Goal: Information Seeking & Learning: Learn about a topic

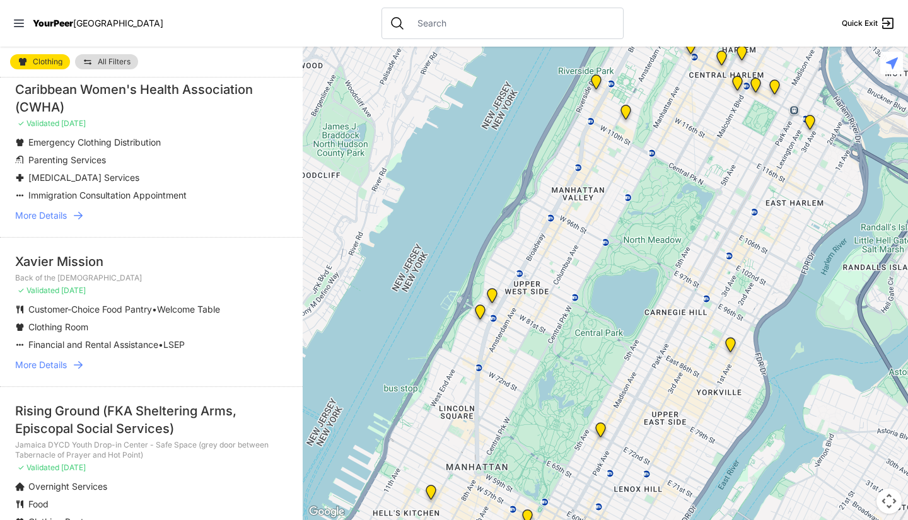
scroll to position [59, 0]
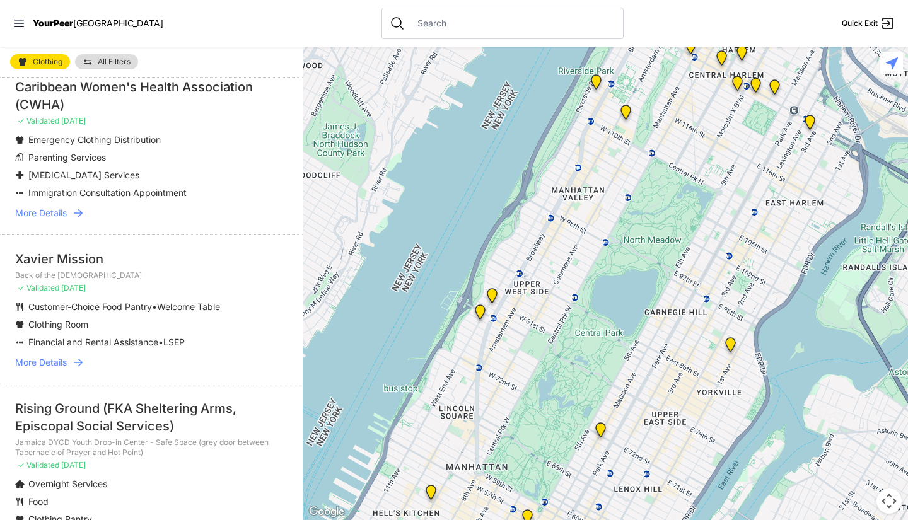
click at [65, 209] on span "More Details" at bounding box center [41, 213] width 52 height 13
click at [64, 368] on span "More Details" at bounding box center [41, 362] width 52 height 13
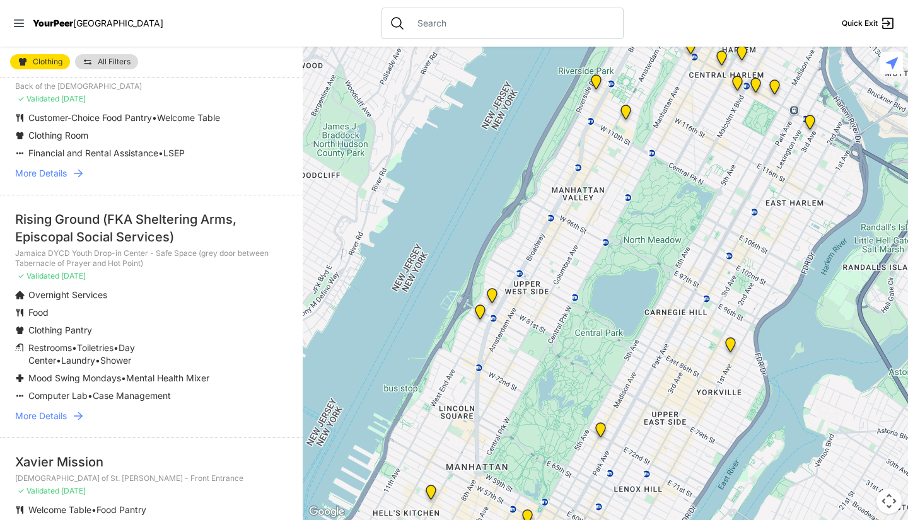
scroll to position [306, 0]
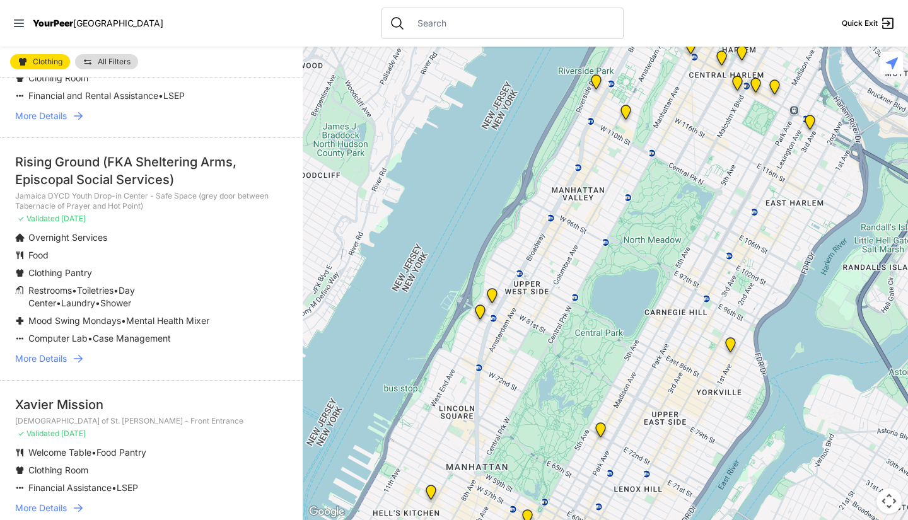
click at [40, 365] on span "More Details" at bounding box center [41, 359] width 52 height 13
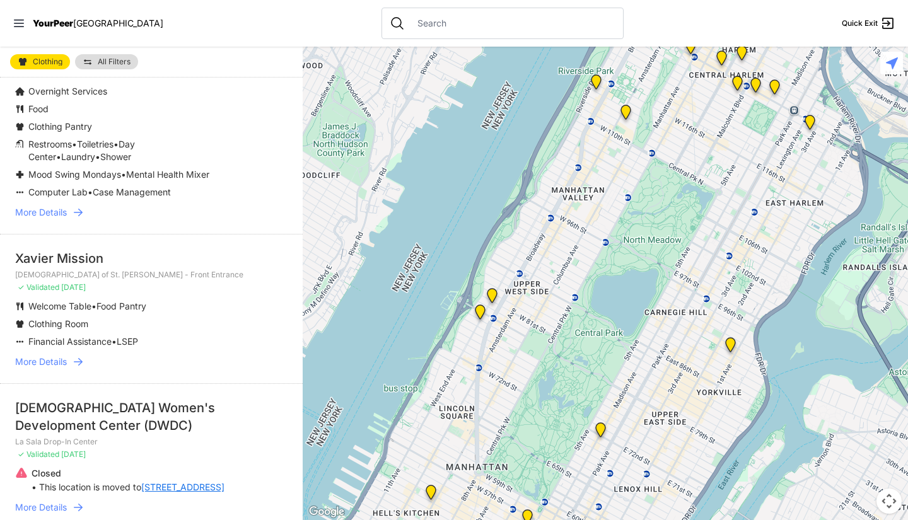
scroll to position [529, 0]
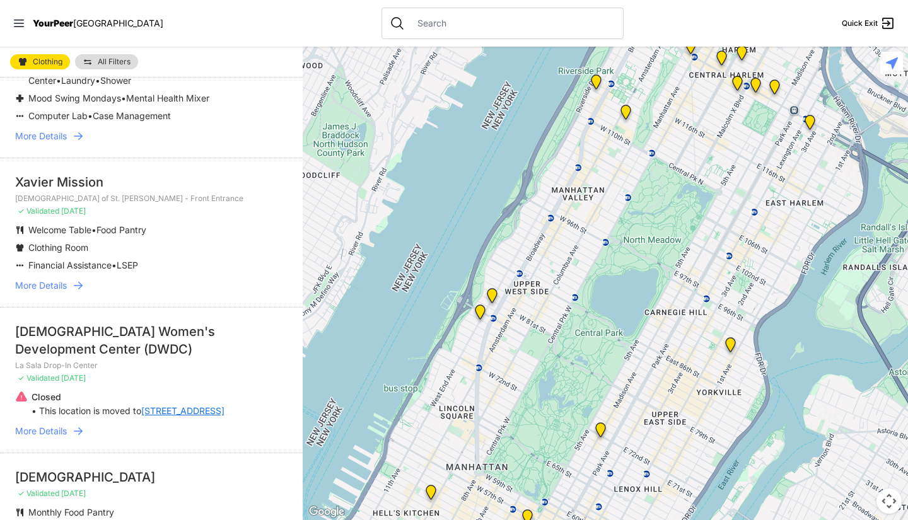
click at [48, 289] on li "Xavier Mission Church of St. Francis Xavier - Front Entrance ✓ Validated 16 day…" at bounding box center [151, 232] width 303 height 149
click at [46, 292] on span "More Details" at bounding box center [41, 285] width 52 height 13
click at [39, 438] on span "More Details" at bounding box center [41, 431] width 52 height 13
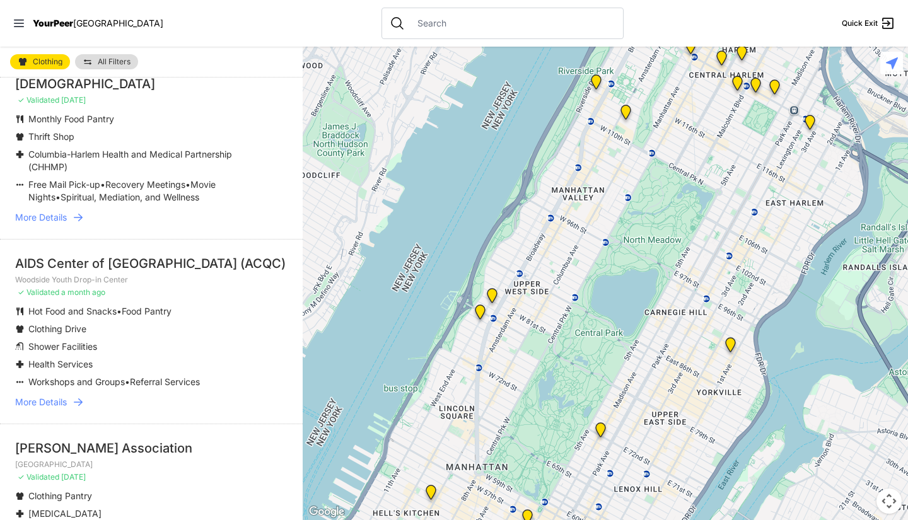
scroll to position [925, 0]
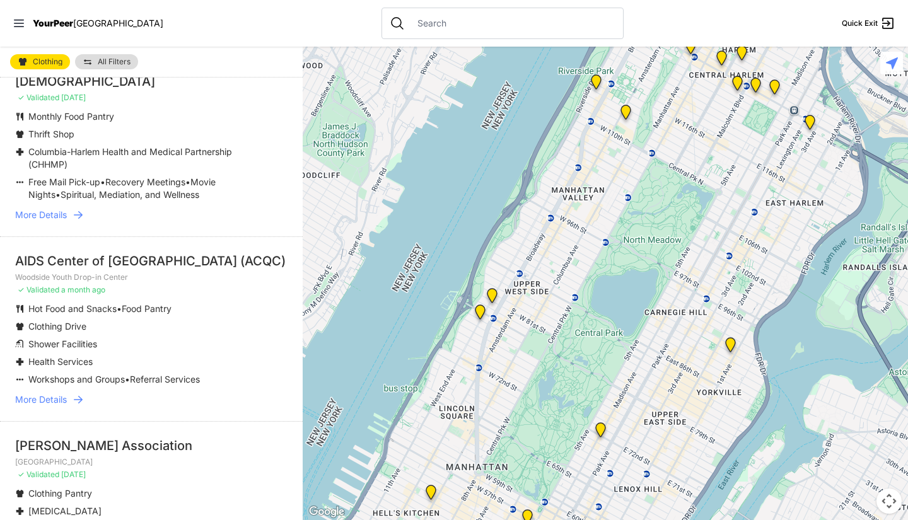
click at [54, 221] on span "More Details" at bounding box center [41, 215] width 52 height 13
click at [37, 406] on span "More Details" at bounding box center [41, 400] width 52 height 13
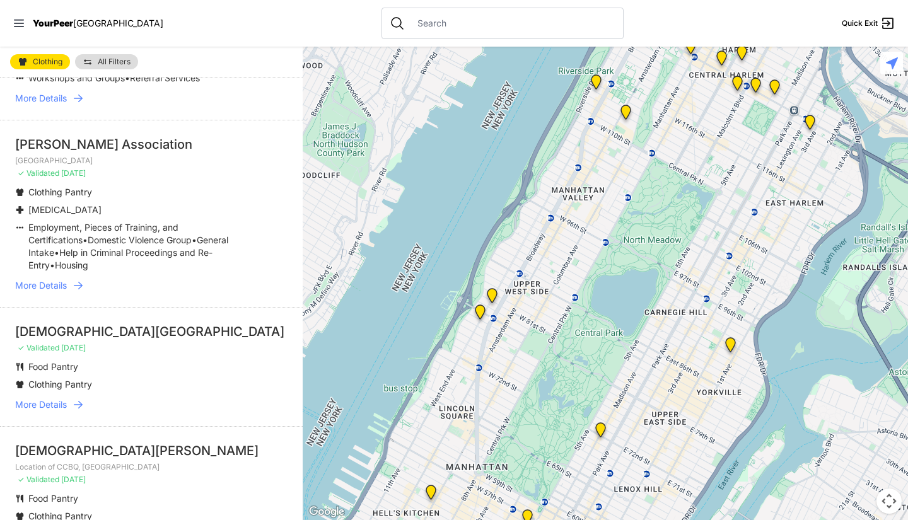
scroll to position [1227, 0]
click at [56, 291] on span "More Details" at bounding box center [41, 285] width 52 height 13
click at [46, 411] on span "More Details" at bounding box center [41, 404] width 52 height 13
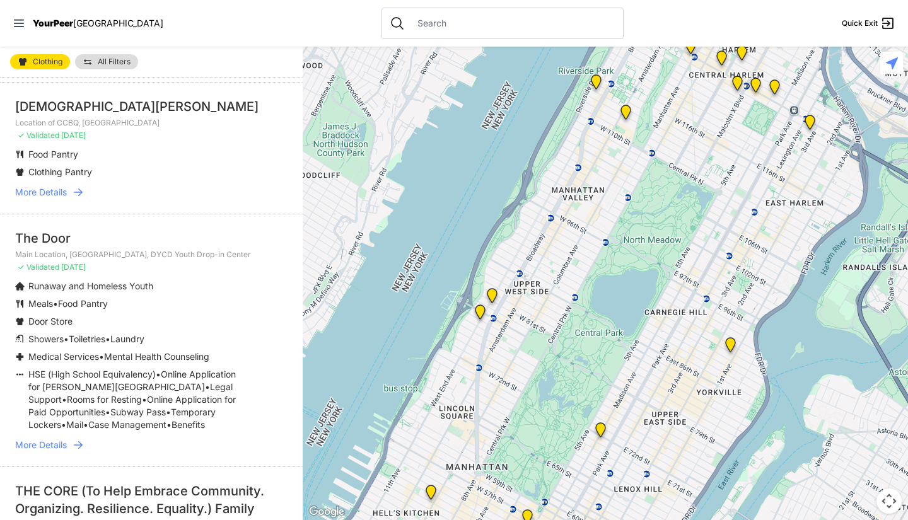
scroll to position [1584, 0]
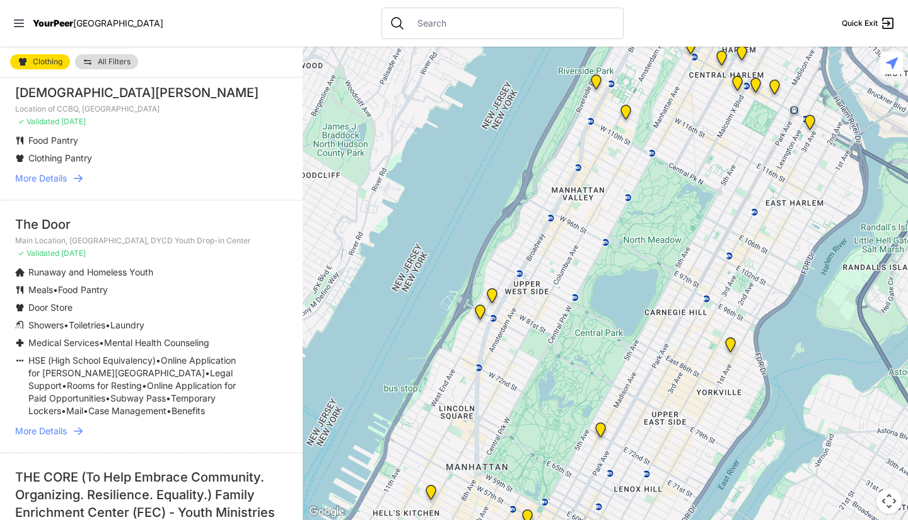
click at [35, 185] on span "More Details" at bounding box center [41, 178] width 52 height 13
click at [64, 453] on li "The Door Main Location, SoHo, DYCD Youth Drop-in Center ✓ Validated 2 months ag…" at bounding box center [151, 326] width 303 height 253
click at [47, 438] on span "More Details" at bounding box center [41, 431] width 52 height 13
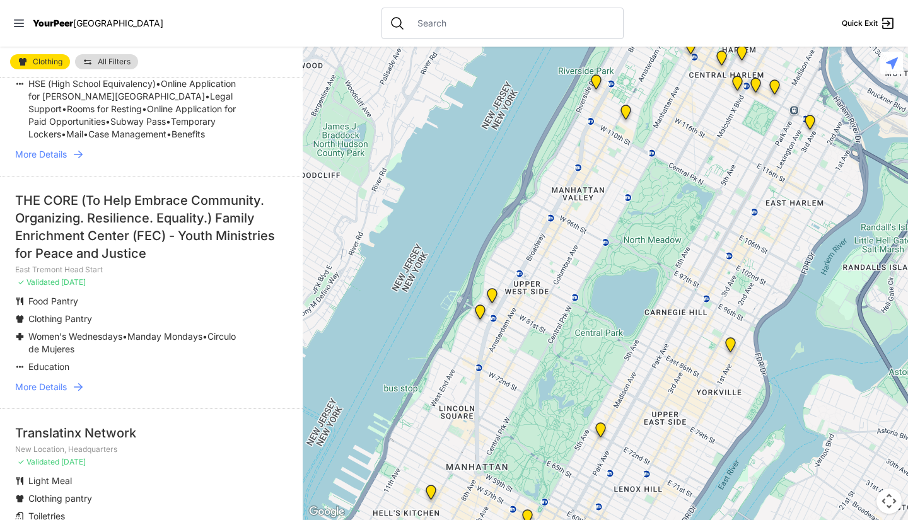
scroll to position [1864, 0]
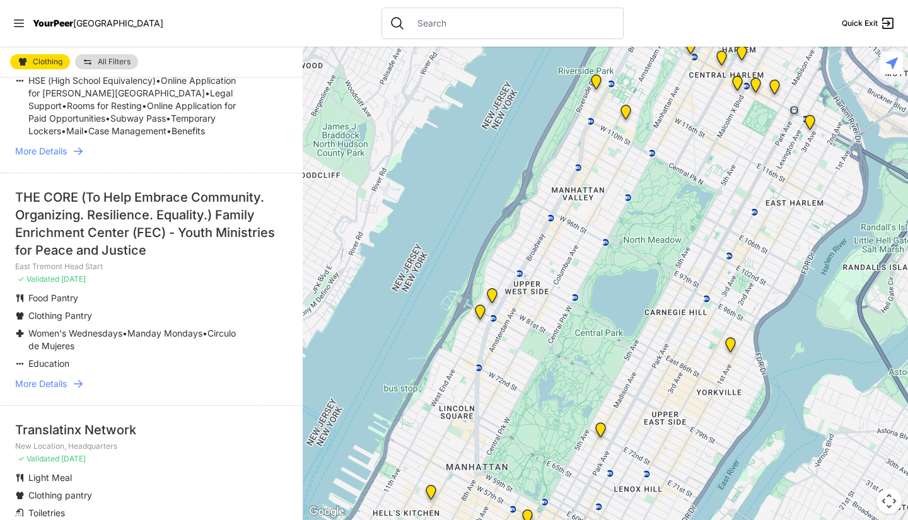
click at [54, 390] on span "More Details" at bounding box center [41, 384] width 52 height 13
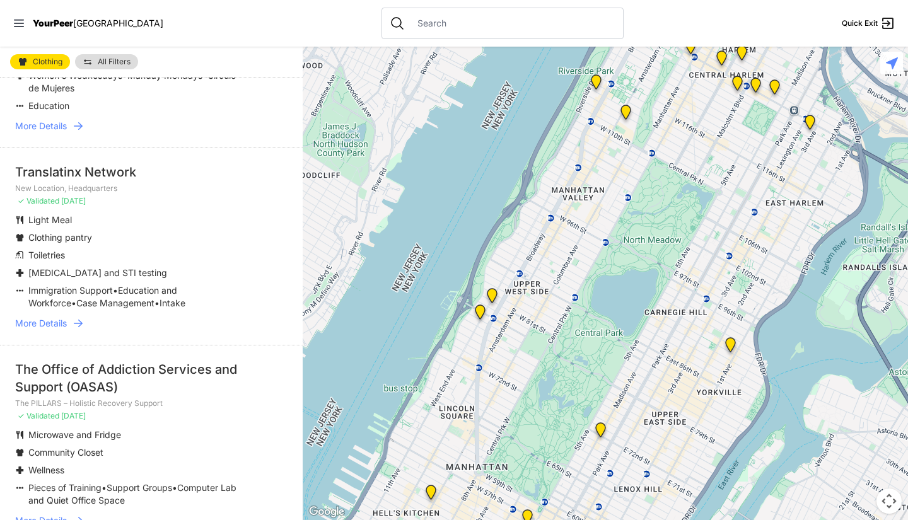
scroll to position [2123, 0]
click at [57, 329] on span "More Details" at bounding box center [41, 323] width 52 height 13
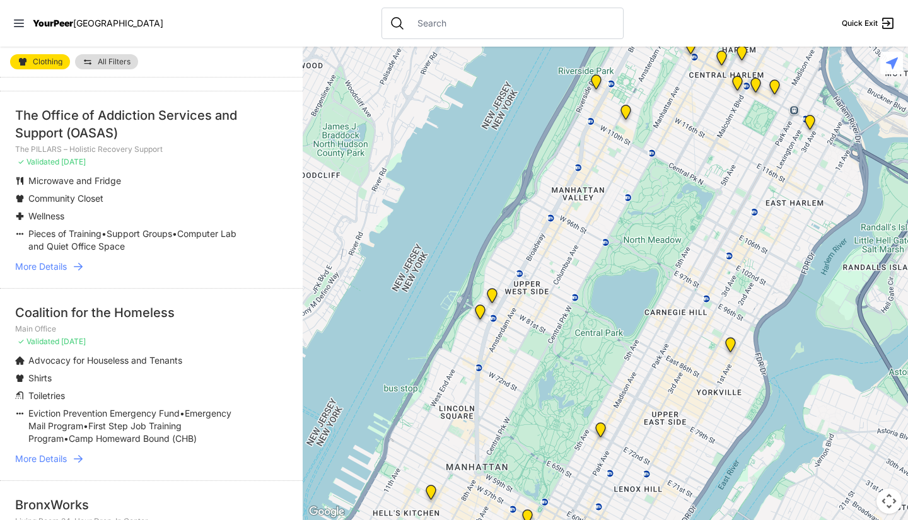
scroll to position [2377, 0]
click at [49, 272] on span "More Details" at bounding box center [41, 266] width 52 height 13
click at [42, 465] on span "More Details" at bounding box center [41, 458] width 52 height 13
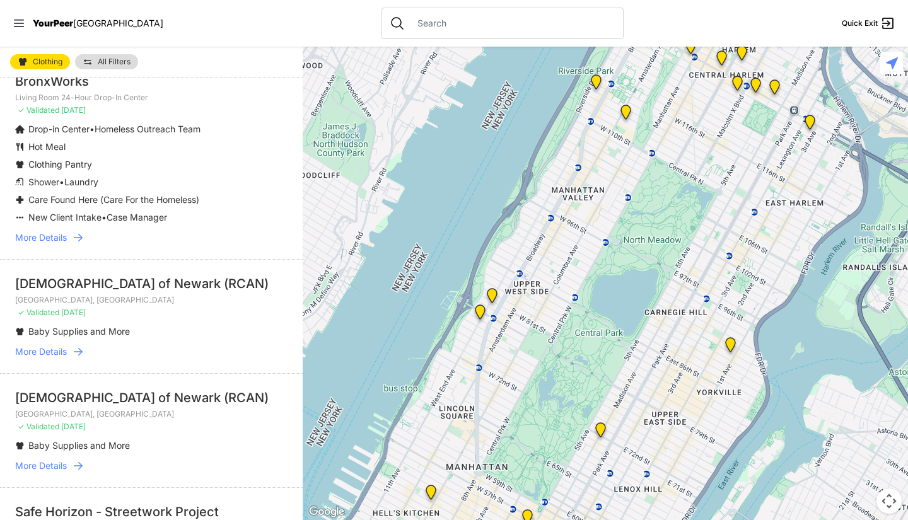
scroll to position [2817, 0]
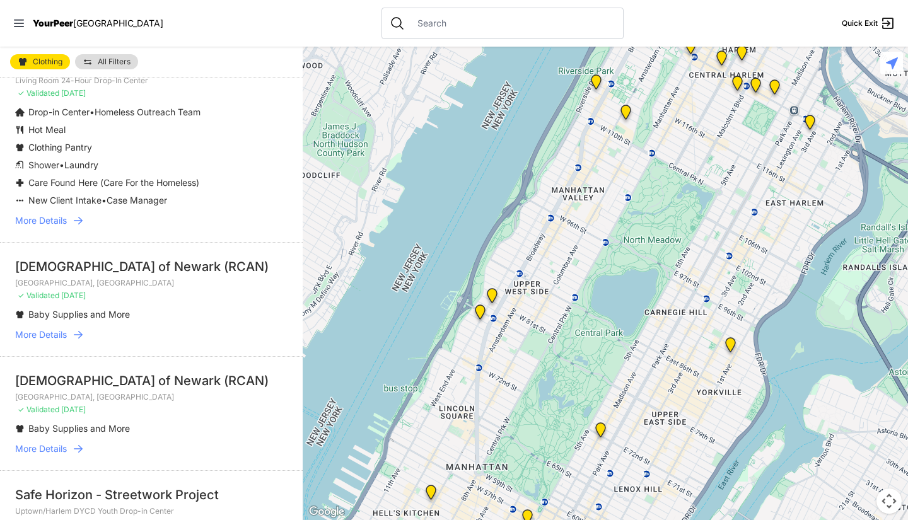
click at [51, 227] on span "More Details" at bounding box center [41, 220] width 52 height 13
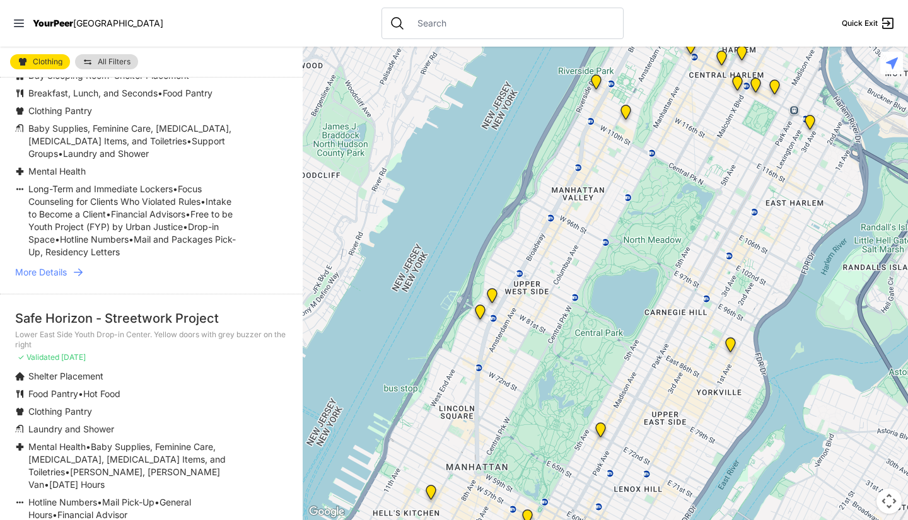
scroll to position [3288, 0]
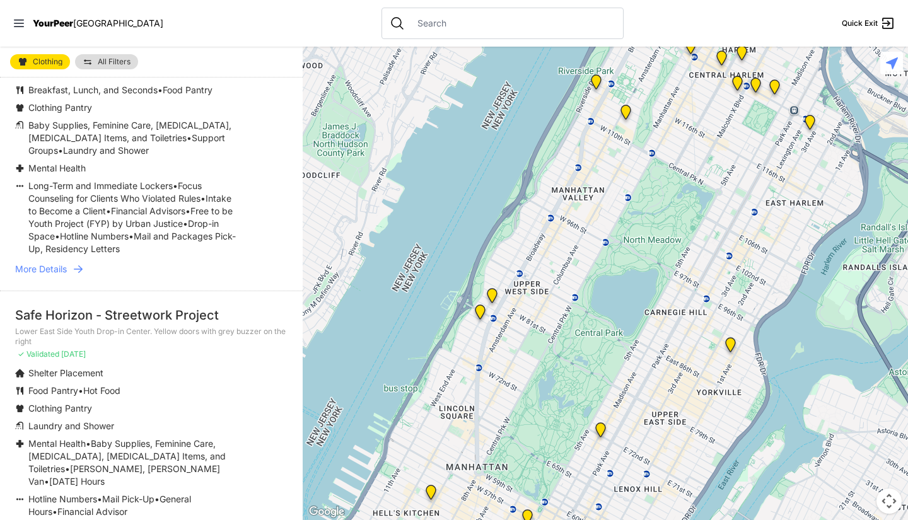
click at [39, 291] on li "Safe Horizon - Streetwork Project Uptown/Harlem DYCD Youth Drop-in Center ✓ Val…" at bounding box center [151, 145] width 303 height 291
click at [42, 276] on span "More Details" at bounding box center [41, 269] width 52 height 13
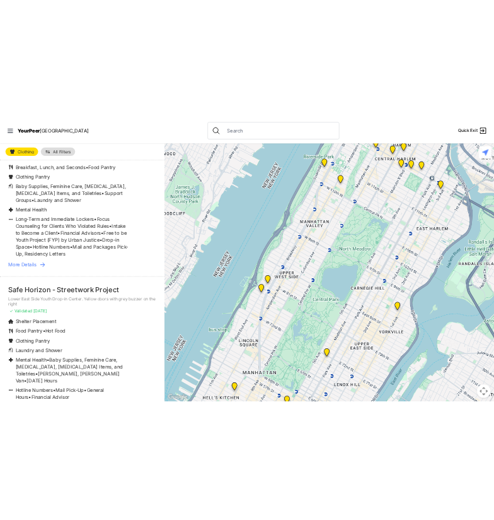
scroll to position [3422, 0]
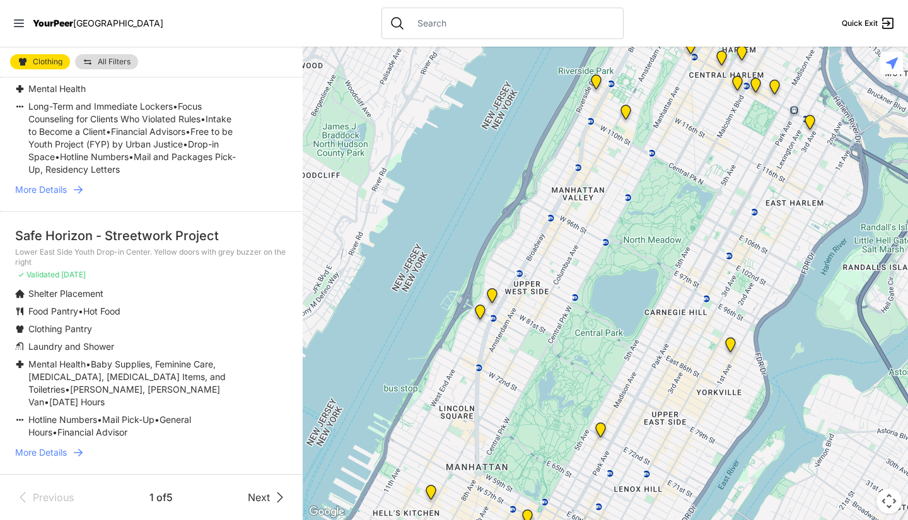
click at [38, 447] on span "More Details" at bounding box center [41, 453] width 52 height 13
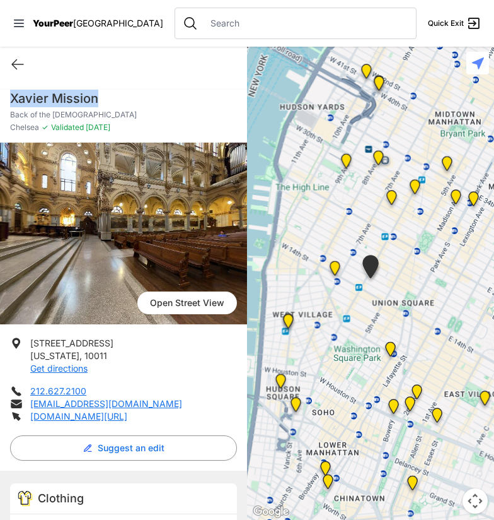
drag, startPoint x: 8, startPoint y: 98, endPoint x: 107, endPoint y: 96, distance: 98.4
click at [107, 96] on div "Xavier Mission Back of the [DEMOGRAPHIC_DATA] Chelsea ✓ Validated [DATE]" at bounding box center [123, 116] width 247 height 53
copy h1 "Xavier Mission"
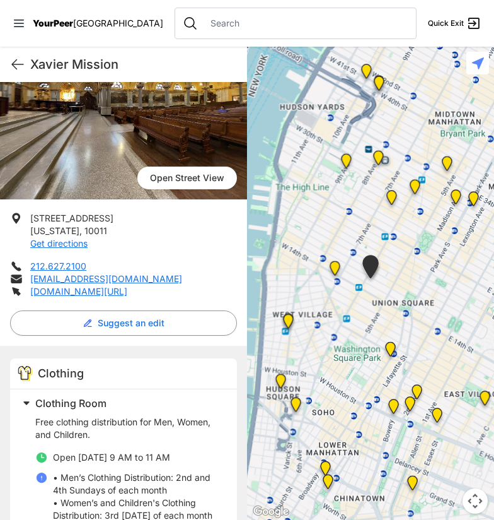
scroll to position [136, 0]
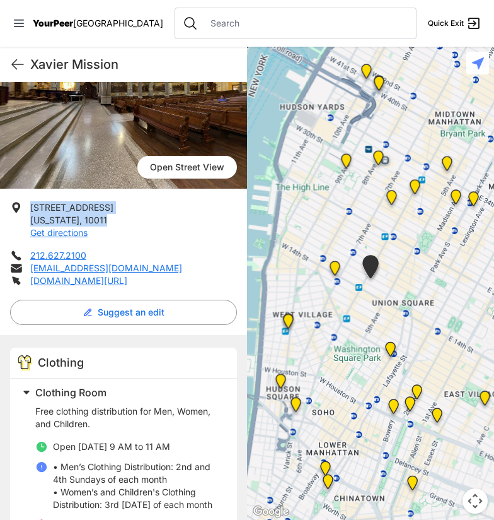
drag, startPoint x: 28, startPoint y: 204, endPoint x: 108, endPoint y: 223, distance: 82.4
click at [108, 223] on li "[STREET_ADDRESS][US_STATE] Get directions" at bounding box center [123, 220] width 227 height 38
copy p "[STREET_ADDRESS][US_STATE]"
drag, startPoint x: 93, startPoint y: 254, endPoint x: 30, endPoint y: 252, distance: 63.1
click at [30, 252] on li "212.627.2100" at bounding box center [123, 255] width 227 height 13
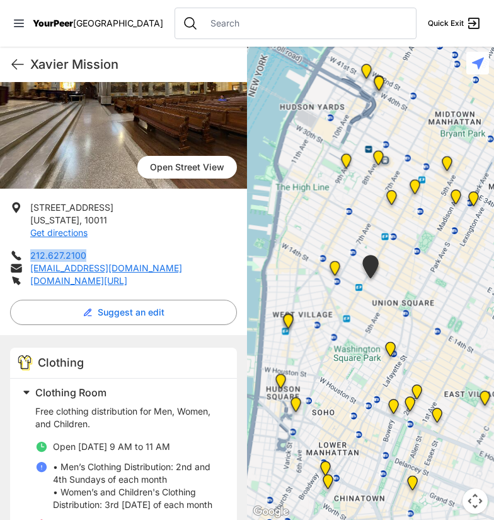
copy link "212.627.2100"
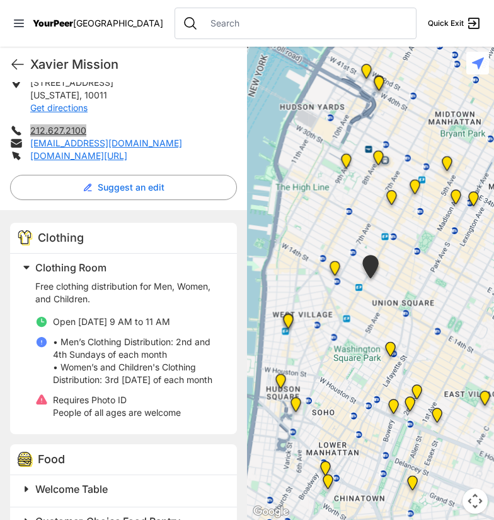
scroll to position [262, 0]
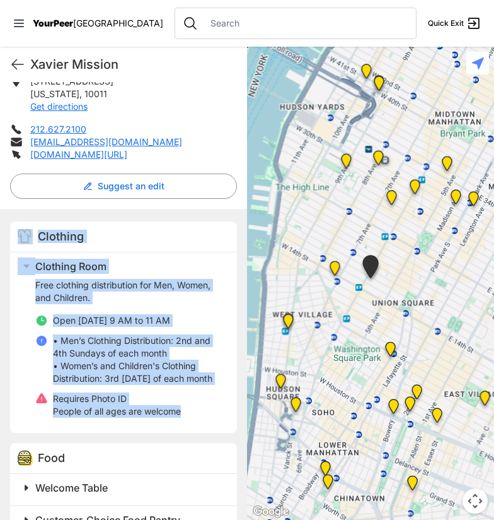
drag, startPoint x: 32, startPoint y: 215, endPoint x: 197, endPoint y: 432, distance: 272.7
click at [197, 432] on div "Clothing Clothing Room Free clothing distribution for Men, Women, and Children.…" at bounding box center [123, 432] width 247 height 446
copy div "Clothing Clothing Room Free clothing distribution for Men, Women, and Children.…"
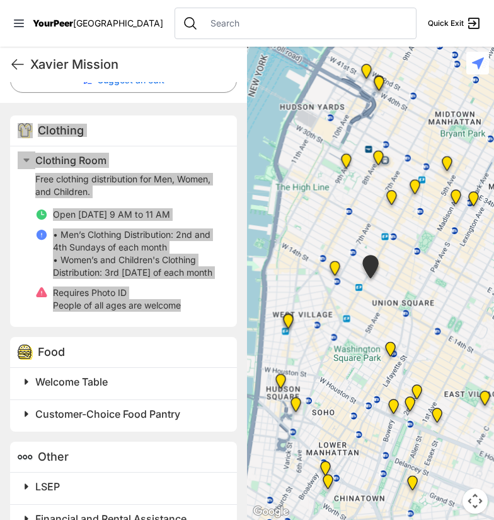
scroll to position [407, 0]
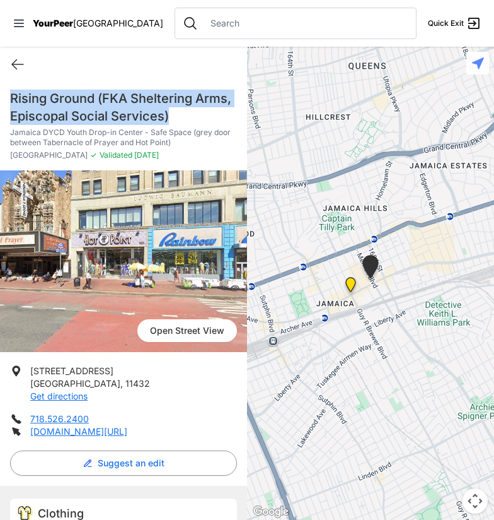
drag, startPoint x: 9, startPoint y: 92, endPoint x: 221, endPoint y: 110, distance: 212.6
click at [221, 110] on div "Rising Ground (FKA Sheltering Arms, Episcopal Social Services) Jamaica DYCD You…" at bounding box center [123, 130] width 247 height 81
copy h1 "Rising Ground (FKA Sheltering Arms, Episcopal Social Services)"
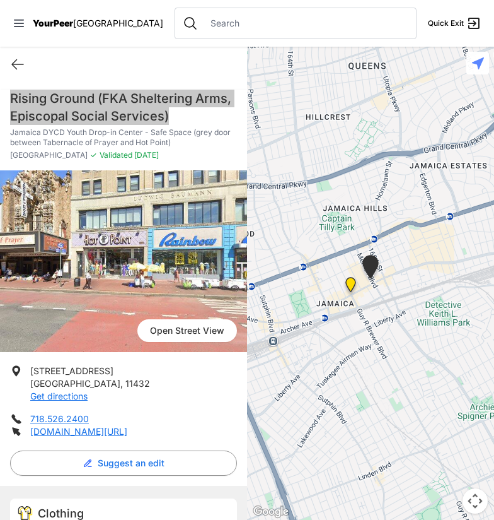
scroll to position [238, 0]
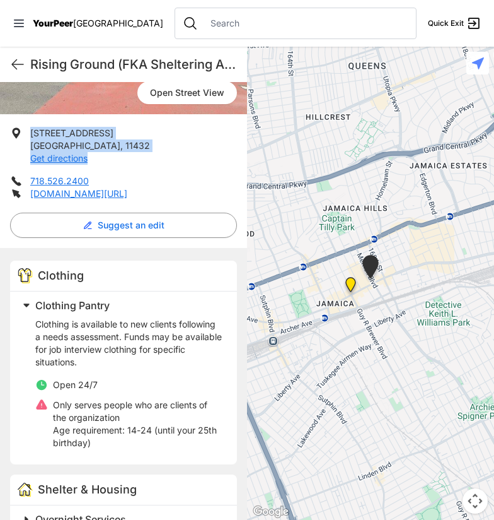
drag, startPoint x: 29, startPoint y: 128, endPoint x: 108, endPoint y: 151, distance: 82.8
click at [108, 151] on li "165-13 Jamaica Ave Jamaica , 11432 Get directions" at bounding box center [123, 146] width 227 height 38
copy p "165-13 Jamaica Ave Jamaica , 11432 Get directions"
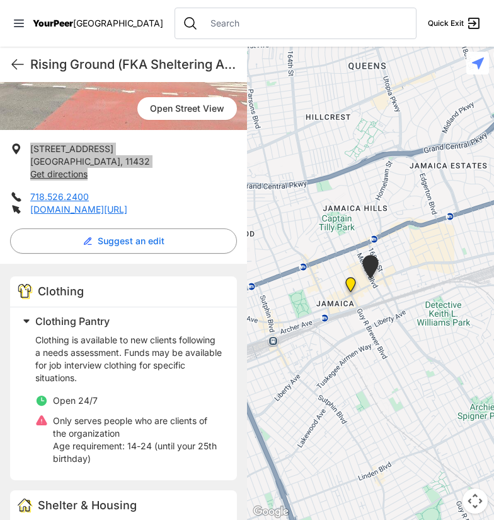
scroll to position [220, 0]
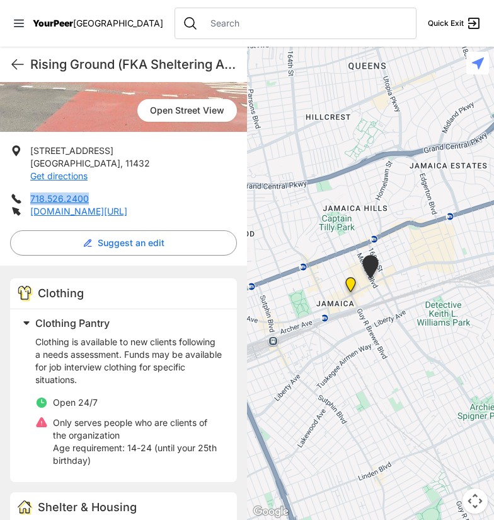
drag, startPoint x: 105, startPoint y: 190, endPoint x: 32, endPoint y: 192, distance: 73.8
click at [32, 192] on ul "165-13 Jamaica Ave Jamaica , 11432 Get directions 718.526.2400 risingground.org…" at bounding box center [123, 180] width 227 height 73
copy link "718.526.2400"
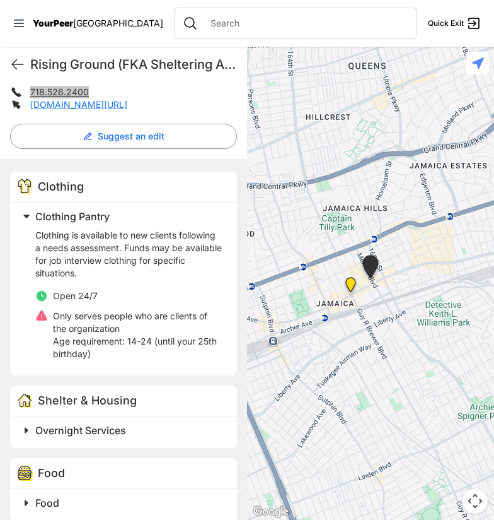
scroll to position [329, 0]
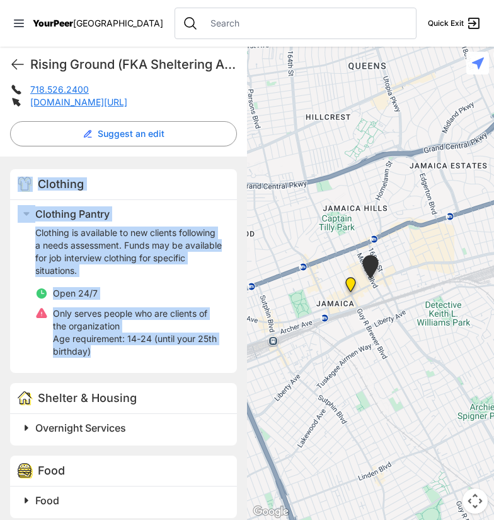
drag, startPoint x: 20, startPoint y: 163, endPoint x: 203, endPoint y: 354, distance: 264.1
copy div "Clothing Clothing Pantry Clothing is available to new clients following a needs…"
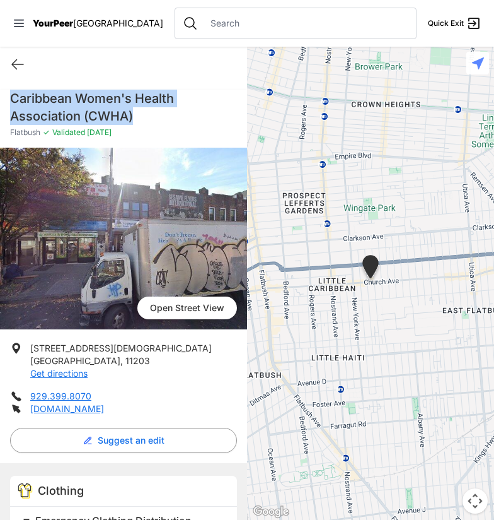
drag, startPoint x: 10, startPoint y: 97, endPoint x: 159, endPoint y: 119, distance: 150.5
click at [159, 119] on h1 "Caribbean Women's Health Association (CWHA)" at bounding box center [123, 107] width 227 height 35
copy h1 "Caribbean Women's Health Association (CWHA)"
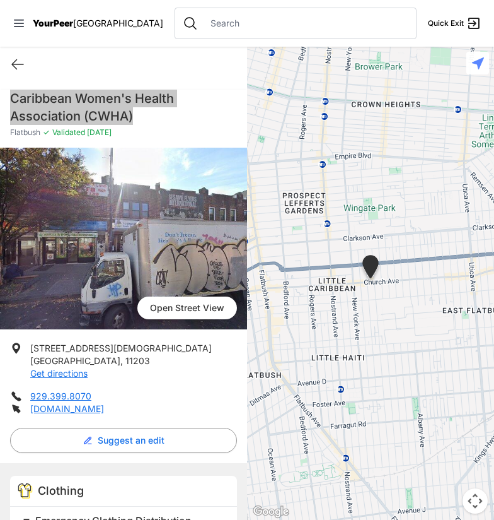
scroll to position [47, 0]
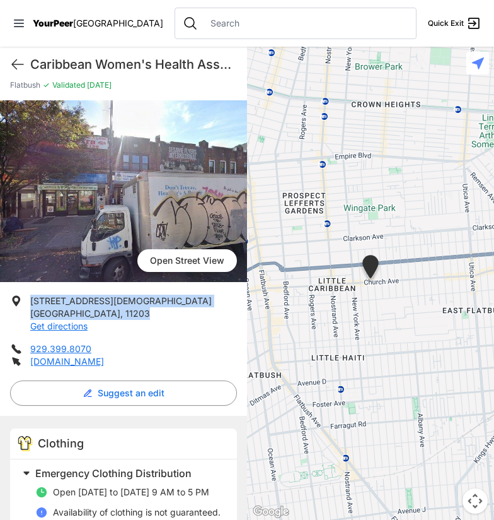
drag, startPoint x: 30, startPoint y: 298, endPoint x: 114, endPoint y: 313, distance: 84.6
click at [114, 313] on li "3512 Church Ave Brooklyn , 11203 Get directions" at bounding box center [123, 314] width 227 height 38
copy p "3512 Church Ave Brooklyn , 11203"
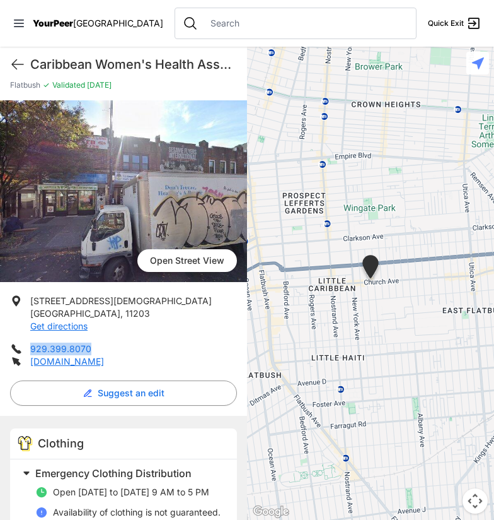
drag, startPoint x: 105, startPoint y: 349, endPoint x: 30, endPoint y: 348, distance: 75.1
click at [30, 348] on li "929.399.8070" at bounding box center [123, 348] width 227 height 13
copy link "929.399.8070"
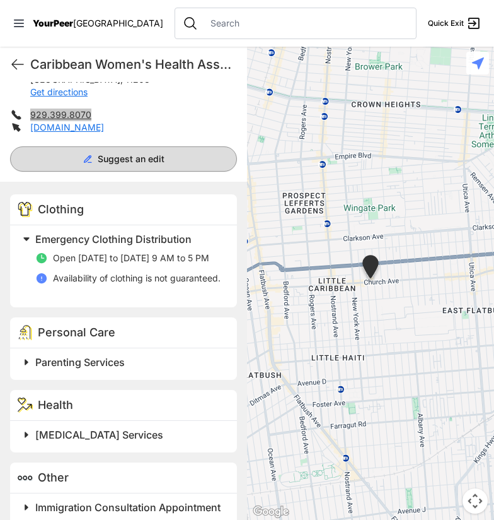
scroll to position [283, 0]
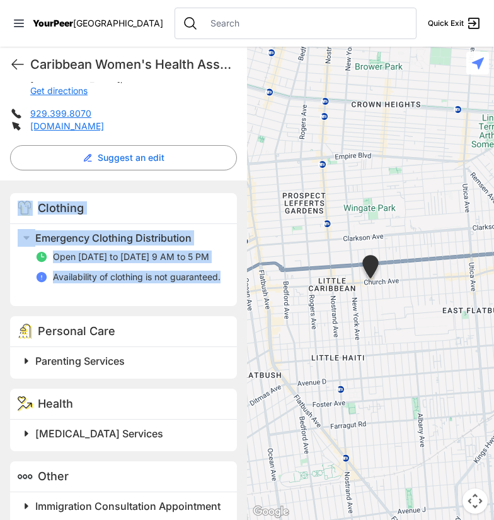
drag, startPoint x: 18, startPoint y: 223, endPoint x: 125, endPoint y: 296, distance: 129.8
click at [125, 296] on div "Clothing Emergency Clothing Distribution Open Monday to Friday 9 AM to 5 PM Ava…" at bounding box center [123, 249] width 227 height 113
copy div "Clothing Emergency Clothing Distribution Open Monday to Friday 9 AM to 5 PM Ava…"
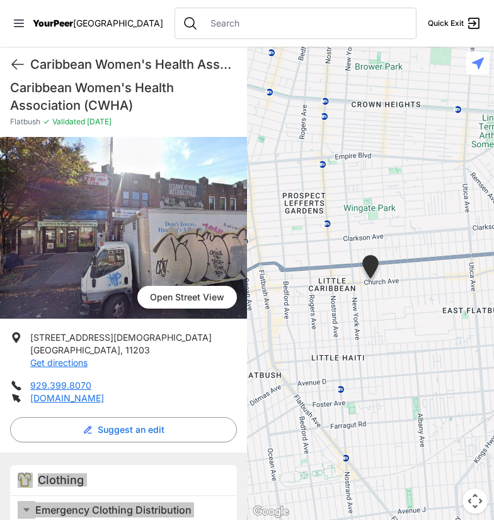
scroll to position [0, 0]
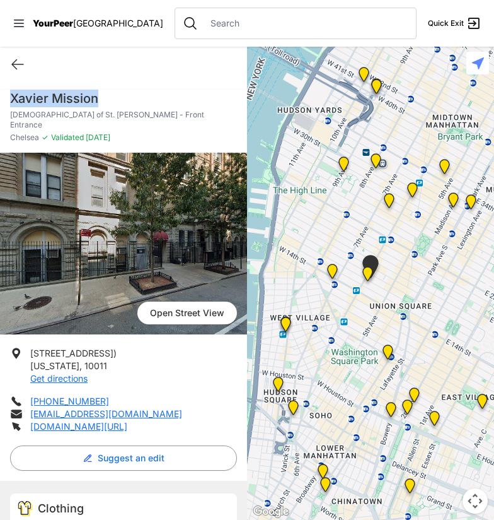
drag, startPoint x: 10, startPoint y: 93, endPoint x: 126, endPoint y: 95, distance: 116.1
click at [126, 95] on h1 "Xavier Mission" at bounding box center [123, 99] width 227 height 18
copy h1 "Xavier Mission"
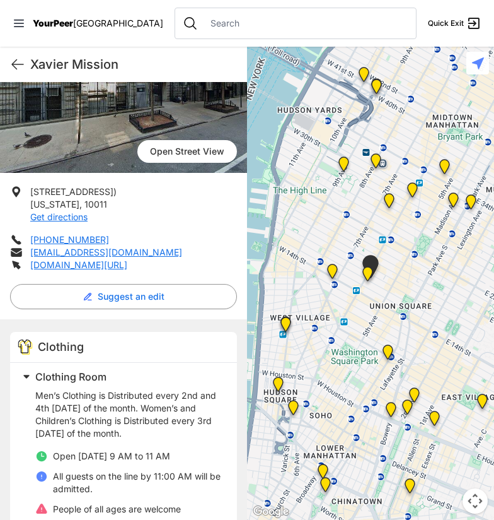
scroll to position [162, 0]
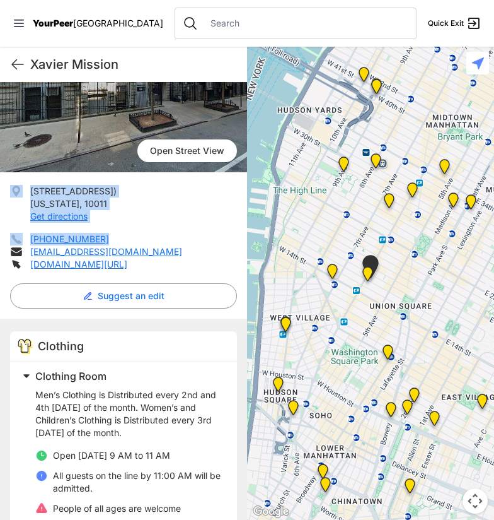
drag, startPoint x: 8, startPoint y: 175, endPoint x: 125, endPoint y: 219, distance: 125.3
click at [125, 219] on div "46 W 16th St (East Gate) New York , 10011 Get directions (212) 627-2100 info@xa…" at bounding box center [123, 252] width 247 height 134
copy ul "46 W 16th St (East Gate) New York , 10011 Get directions (212) 627-2100"
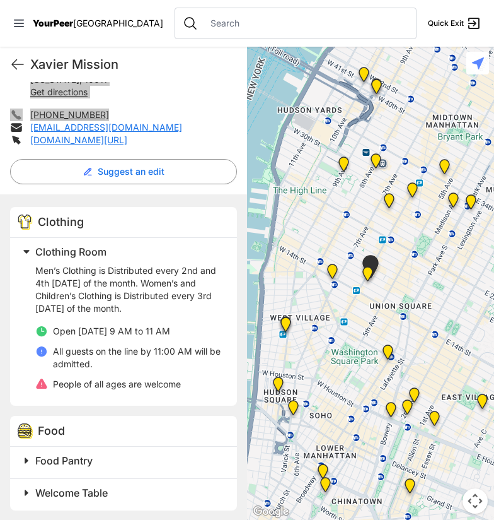
scroll to position [287, 0]
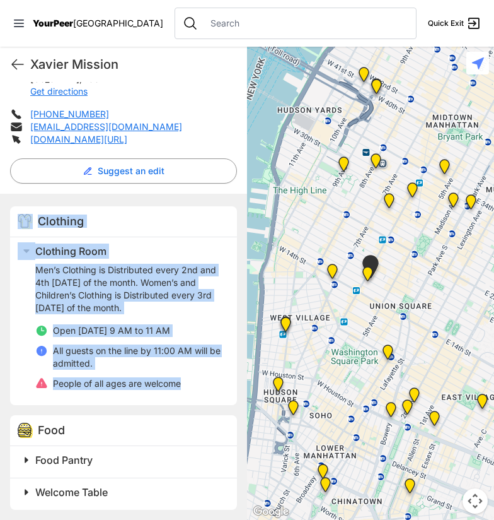
drag, startPoint x: 12, startPoint y: 196, endPoint x: 204, endPoint y: 386, distance: 270.3
click at [204, 386] on div "Clothing Clothing Room Men’s Clothing is Distributed every 2nd and 4th Sunday o…" at bounding box center [123, 305] width 227 height 199
copy div "Clothing Clothing Room Men’s Clothing is Distributed every 2nd and 4th Sunday o…"
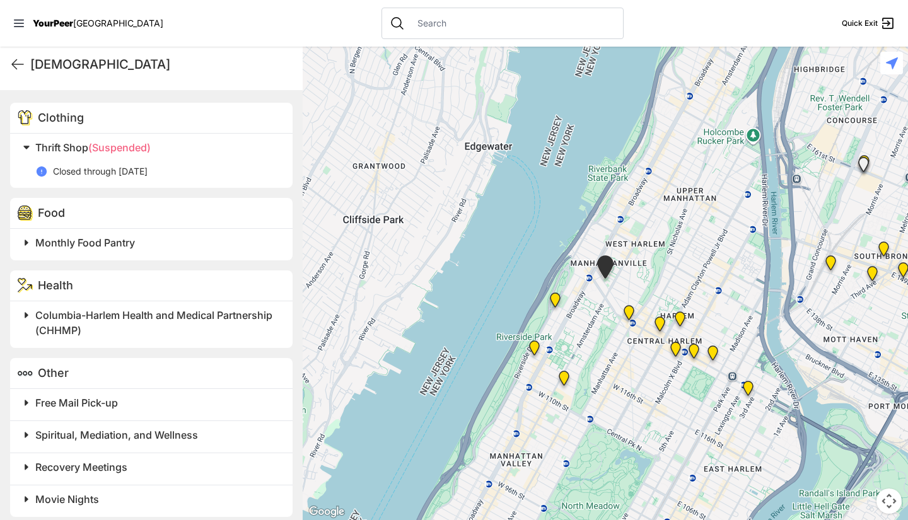
scroll to position [362, 0]
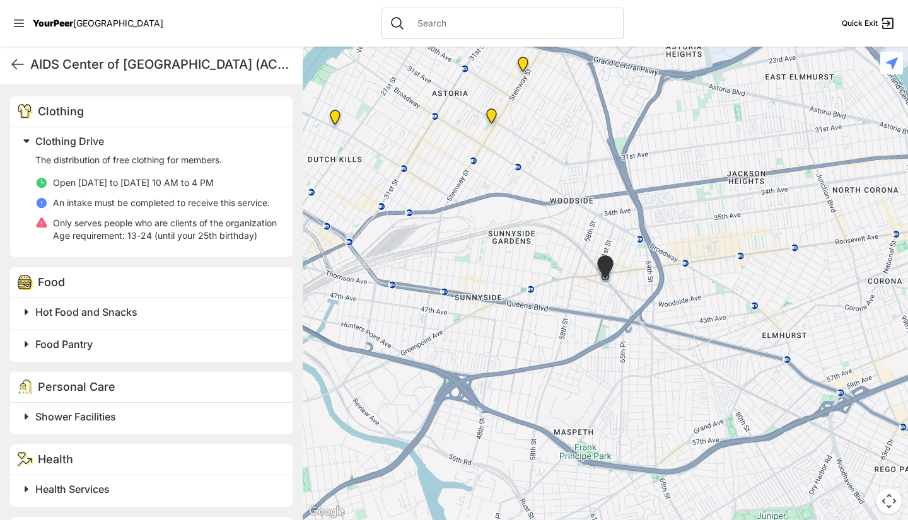
scroll to position [373, 0]
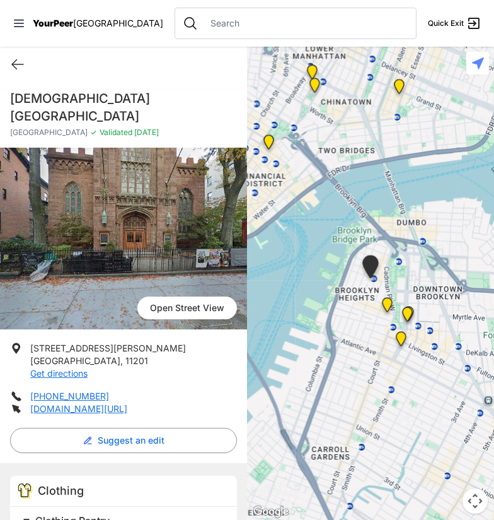
drag, startPoint x: 11, startPoint y: 93, endPoint x: 95, endPoint y: 112, distance: 86.0
click at [95, 112] on h1 "First Presbyterian Church of Brooklyn" at bounding box center [123, 107] width 227 height 35
copy h1 "First Presbyterian Church of Brooklyn"
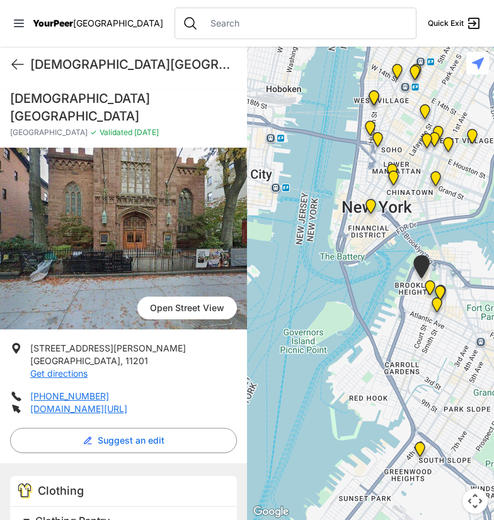
scroll to position [213, 0]
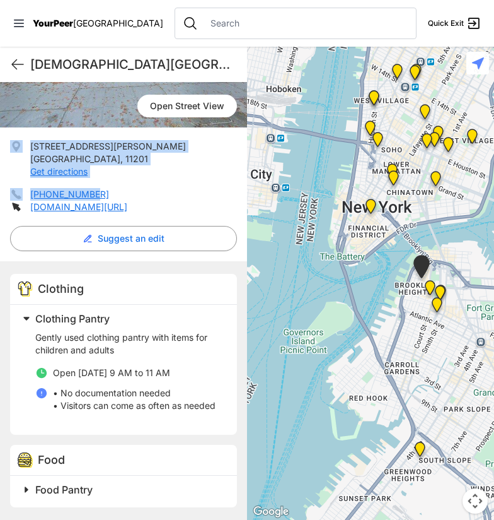
drag, startPoint x: 23, startPoint y: 123, endPoint x: 124, endPoint y: 180, distance: 115.8
click at [124, 180] on div "Open Street View Open Street View 124 Henry Street Brooklyn , 11201 Get directi…" at bounding box center [123, 233] width 247 height 574
copy ul "124 Henry Street Brooklyn , 11201 Get directions 718-624-3770"
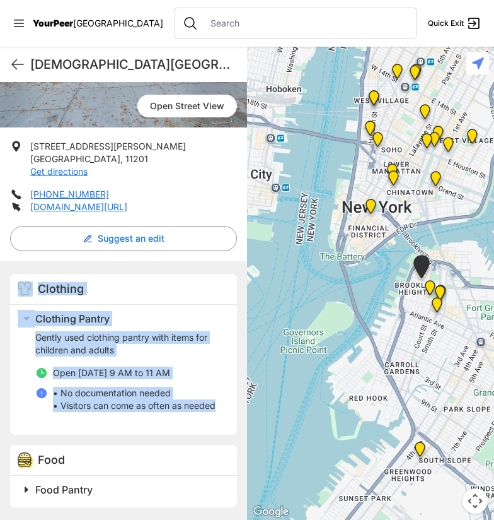
drag, startPoint x: 28, startPoint y: 253, endPoint x: 174, endPoint y: 412, distance: 215.6
click at [174, 412] on div "Clothing Clothing Pantry Gently used clothing pantry with items for children an…" at bounding box center [123, 390] width 247 height 259
copy div "Clothing Clothing Pantry Gently used clothing pantry with items for children an…"
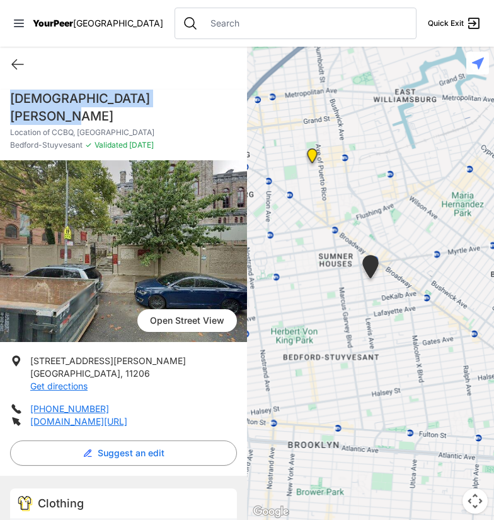
drag, startPoint x: 11, startPoint y: 96, endPoint x: 178, endPoint y: 102, distance: 167.3
click at [178, 102] on h1 "[DEMOGRAPHIC_DATA][PERSON_NAME]" at bounding box center [123, 107] width 227 height 35
copy h1 "[DEMOGRAPHIC_DATA][PERSON_NAME]"
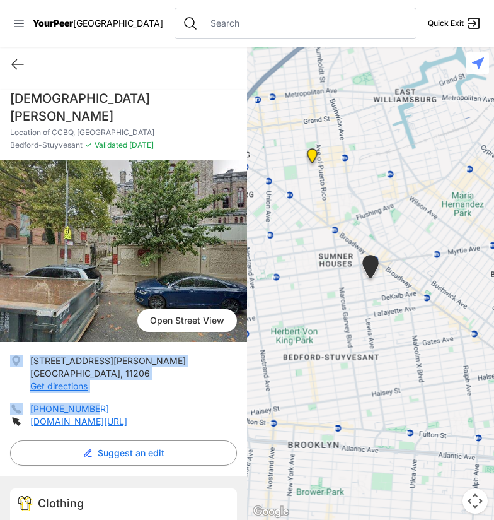
drag, startPoint x: 26, startPoint y: 338, endPoint x: 182, endPoint y: 392, distance: 165.5
click at [182, 392] on ul "333 Hart St Brooklyn , 11206 Get directions 718-455-6864 stjohnsbrooklyn.org/pa…" at bounding box center [123, 390] width 227 height 73
copy ul "333 Hart St Brooklyn , 11206 Get directions 718-455-6864"
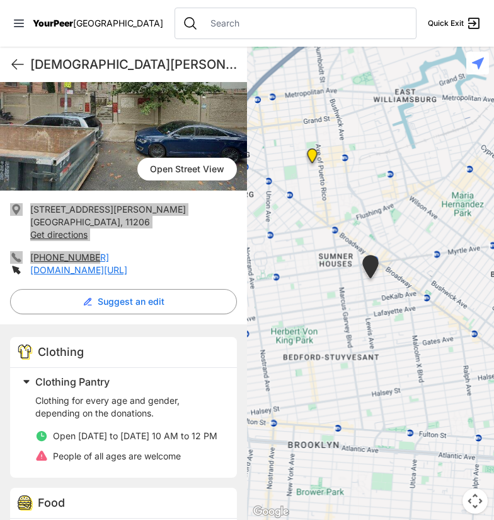
scroll to position [188, 0]
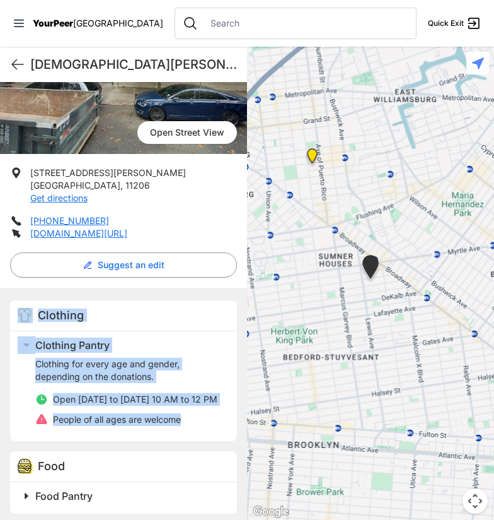
drag, startPoint x: 23, startPoint y: 277, endPoint x: 207, endPoint y: 424, distance: 235.6
click at [207, 424] on div "Clothing Clothing Pantry Clothing for every age and gender, depending on the do…" at bounding box center [123, 407] width 247 height 238
copy div "Clothing Clothing Pantry Clothing for every age and gender, depending on the do…"
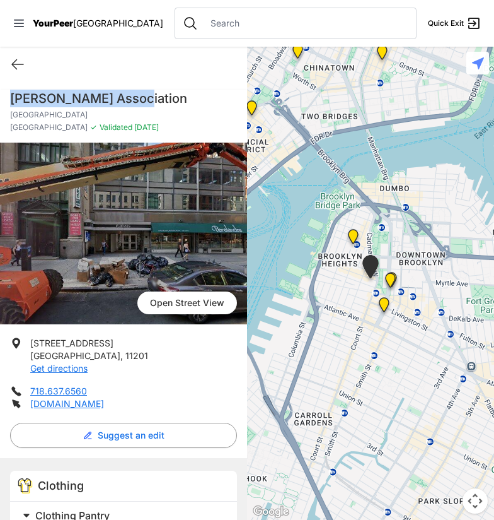
drag, startPoint x: 10, startPoint y: 95, endPoint x: 165, endPoint y: 99, distance: 155.2
click at [165, 99] on h1 "Osborne Association" at bounding box center [123, 99] width 227 height 18
copy h1 "Osborne Association"
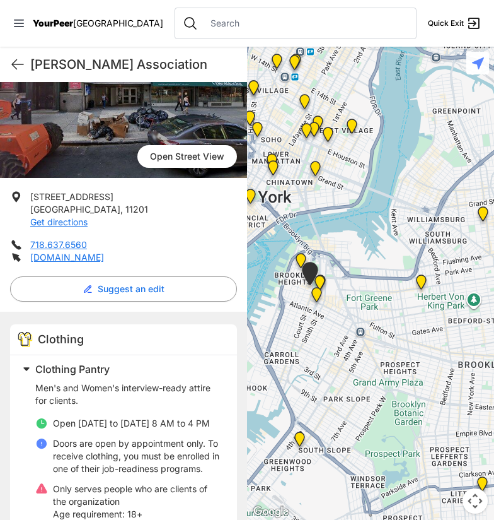
scroll to position [144, 0]
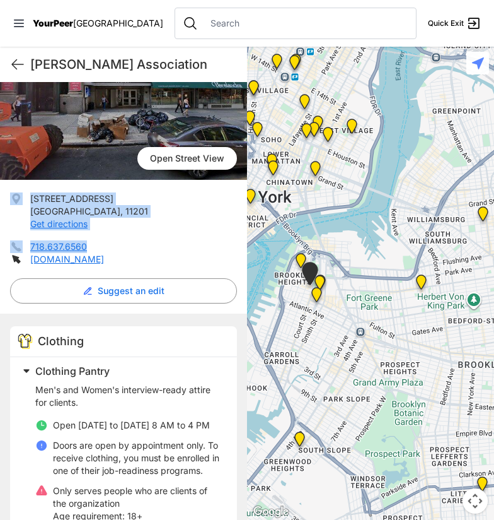
drag, startPoint x: 9, startPoint y: 190, endPoint x: 140, endPoint y: 247, distance: 142.1
click at [140, 247] on div "Open Street View Open Street View 175 Remsen Street, Suite 800 Brooklyn , 11201…" at bounding box center [123, 426] width 247 height 856
copy ul "175 Remsen Street, Suite 800 Brooklyn , 11201 Get directions 718.637.6560"
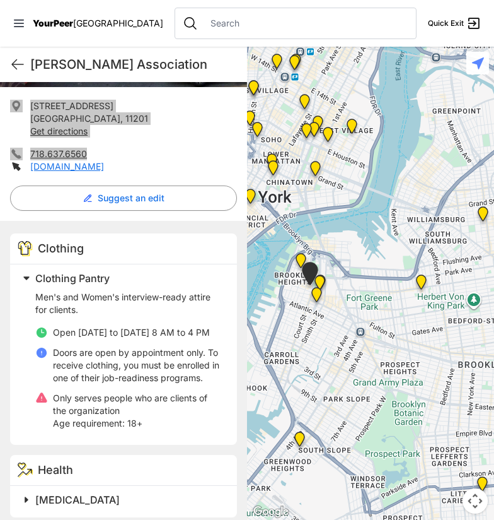
scroll to position [238, 0]
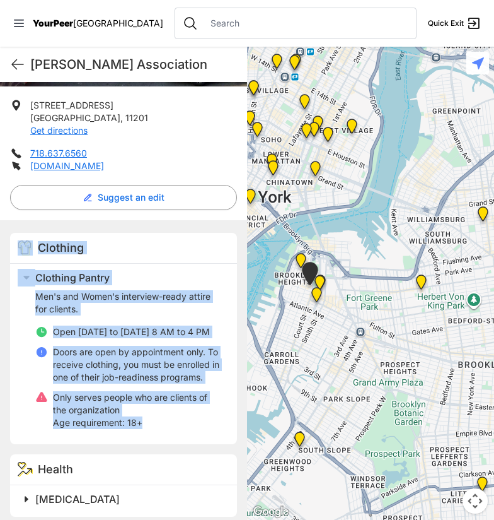
drag, startPoint x: 23, startPoint y: 224, endPoint x: 180, endPoint y: 437, distance: 265.1
click at [180, 437] on div "Clothing Clothing Pantry Men's and Women's interview-ready attire for clients. …" at bounding box center [123, 490] width 247 height 541
copy div "Clothing Clothing Pantry Men's and Women's interview-ready attire for clients. …"
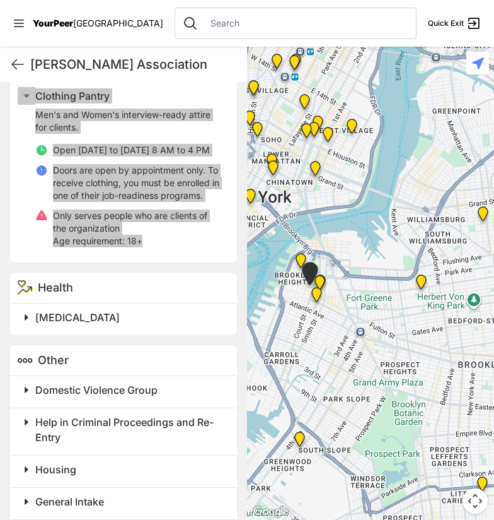
scroll to position [420, 0]
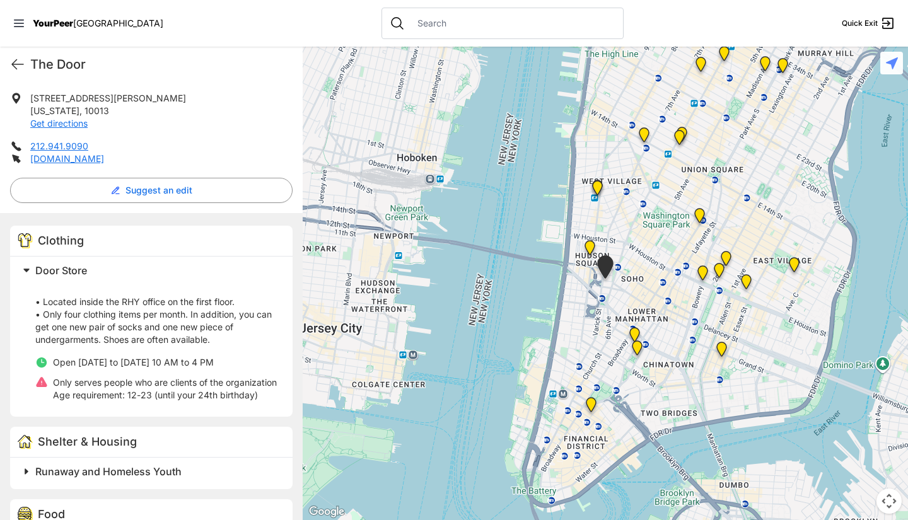
scroll to position [245, 0]
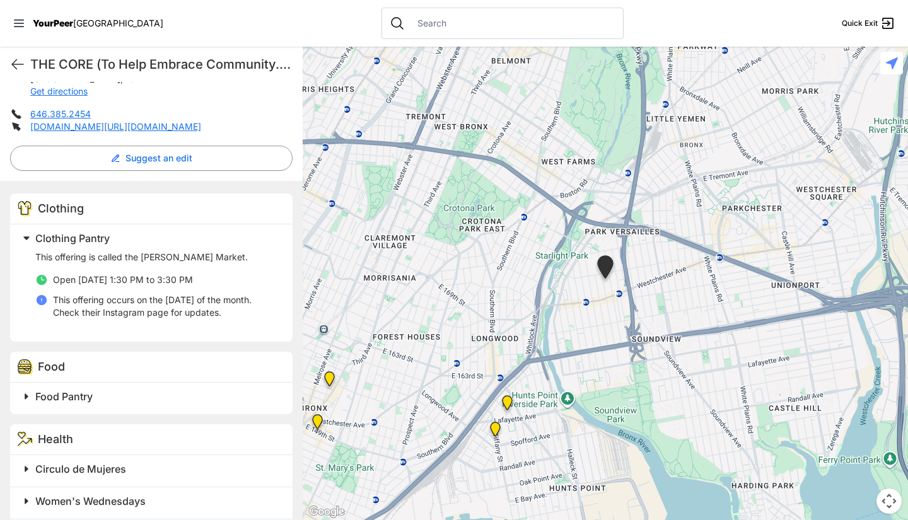
scroll to position [330, 0]
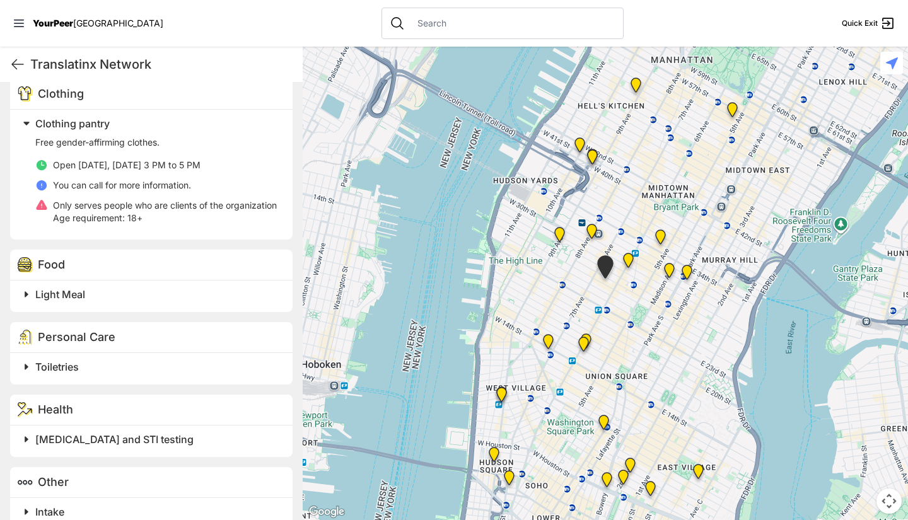
scroll to position [393, 0]
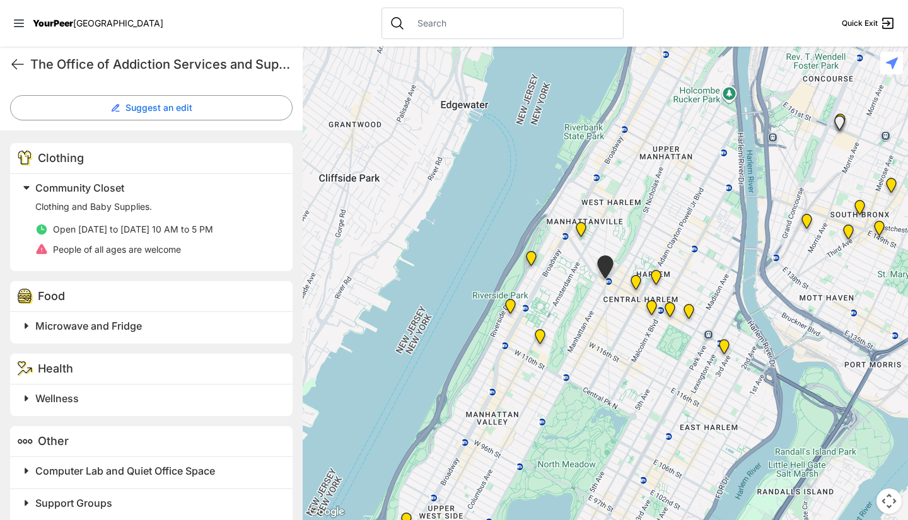
scroll to position [346, 0]
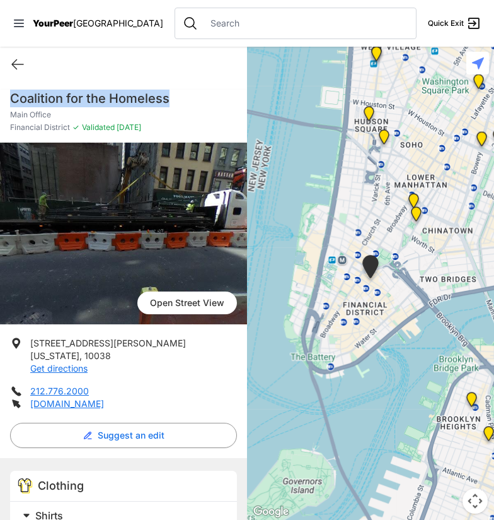
drag, startPoint x: 9, startPoint y: 96, endPoint x: 175, endPoint y: 97, distance: 166.5
click at [175, 97] on div "Coalition for the Homeless Main Office Financial District ✓ Validated 3 months …" at bounding box center [123, 116] width 247 height 53
copy h1 "Coalition for the Homeless"
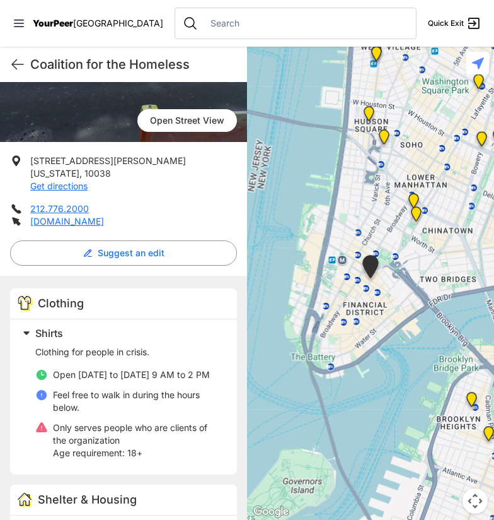
scroll to position [182, 0]
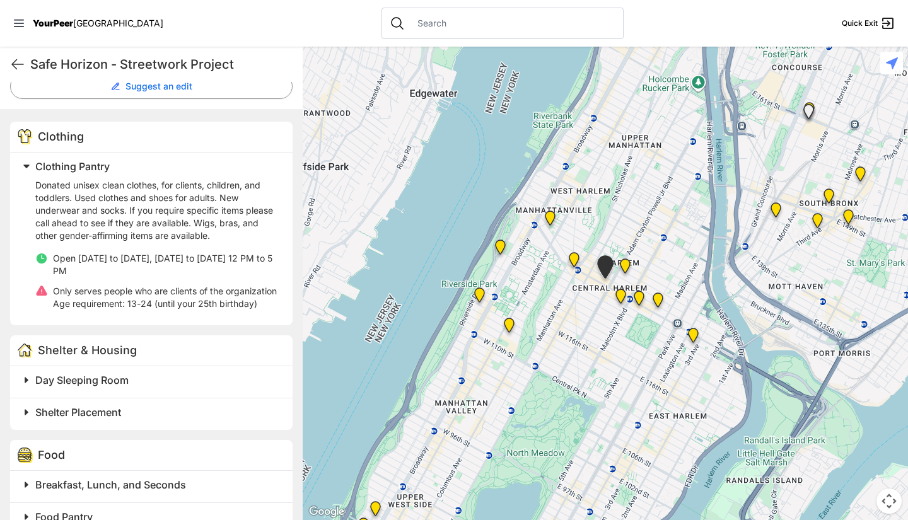
scroll to position [349, 0]
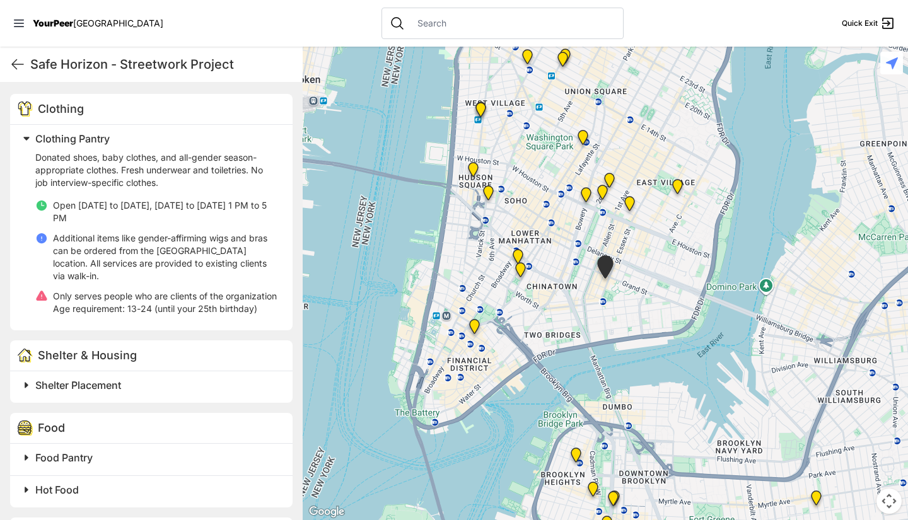
scroll to position [387, 0]
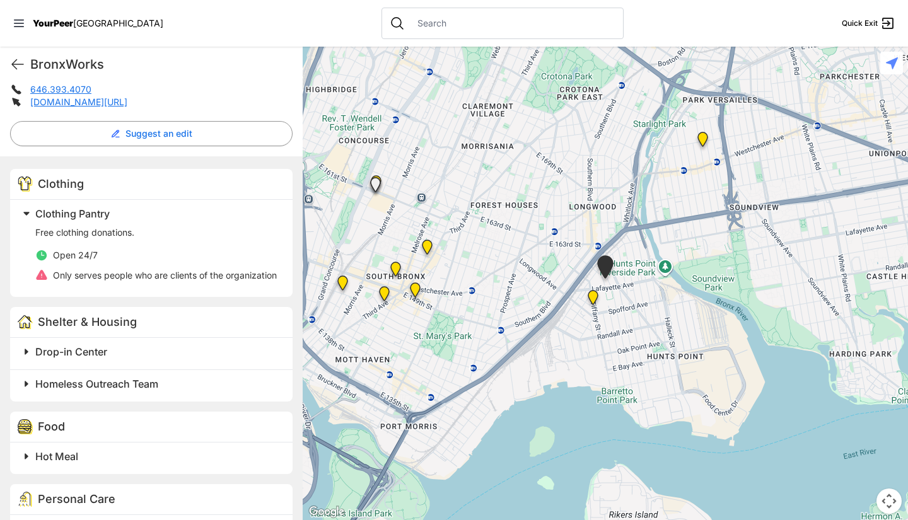
scroll to position [302, 0]
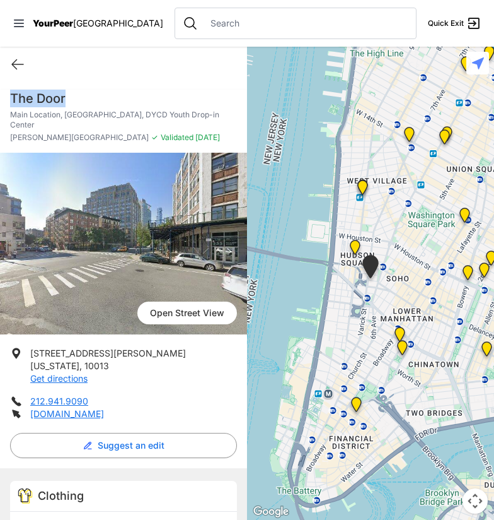
drag, startPoint x: 7, startPoint y: 96, endPoint x: 73, endPoint y: 99, distance: 66.3
click at [73, 99] on div "The Door Main Location, SoHo, DYCD Youth Drop-in Center Hudson Square ✓ Validat…" at bounding box center [123, 121] width 247 height 63
copy h1 "The Door"
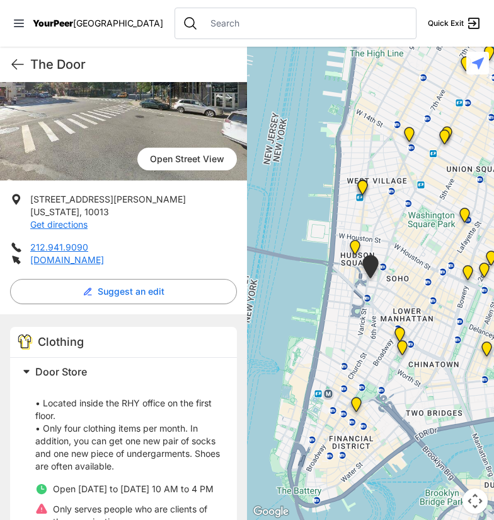
scroll to position [154, 0]
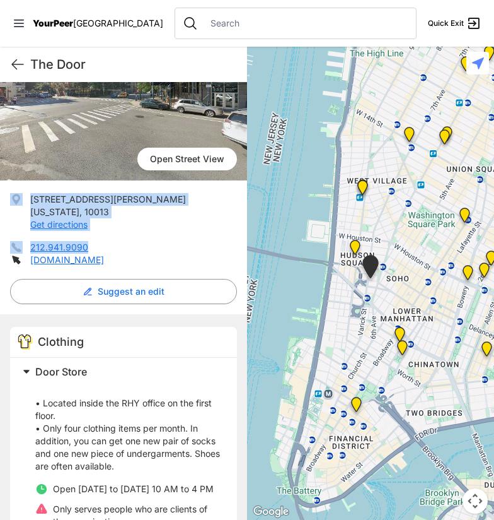
drag, startPoint x: 20, startPoint y: 182, endPoint x: 124, endPoint y: 232, distance: 115.1
copy ul "555 Broome St New York , 10013 Get directions 212.941.9090"
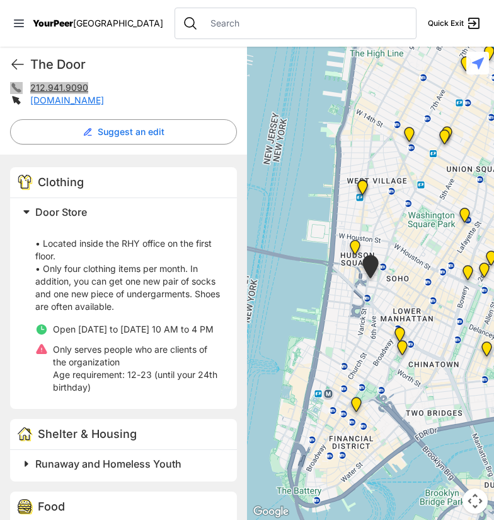
scroll to position [314, 0]
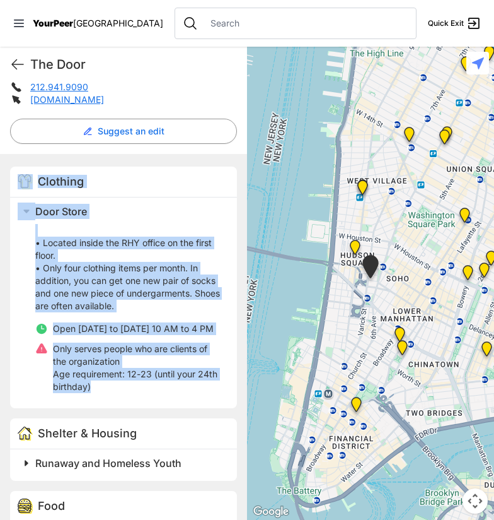
drag, startPoint x: 26, startPoint y: 153, endPoint x: 153, endPoint y: 375, distance: 255.1
copy div "Clothing Door Store • Located inside the RHY office on the first floor. • Only …"
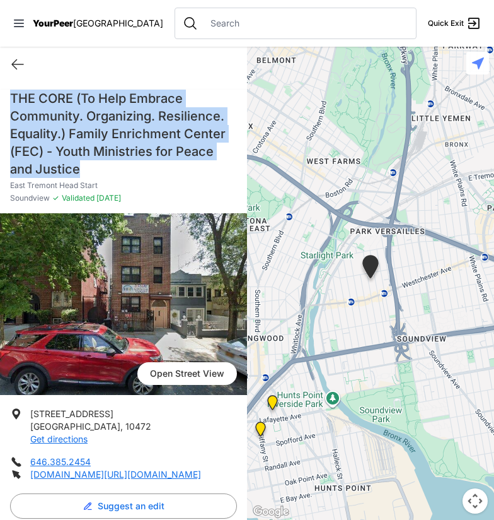
drag, startPoint x: 9, startPoint y: 94, endPoint x: 141, endPoint y: 165, distance: 149.5
click at [141, 165] on div "THE CORE (To Help Embrace Community. Organizing. Resilience. Equality.) Family …" at bounding box center [123, 152] width 247 height 124
copy h1 "THE CORE (To Help Embrace Community. Organizing. Resilience. Equality.) Family …"
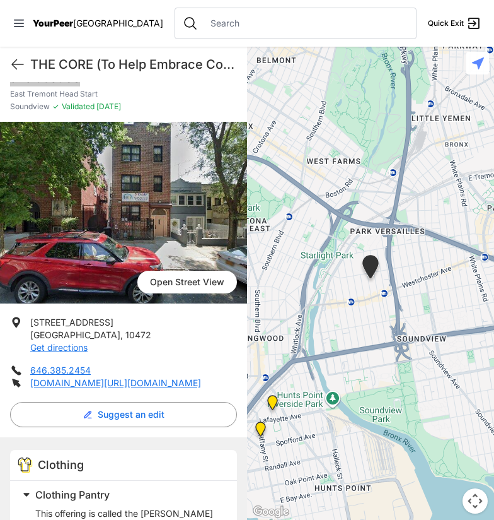
scroll to position [92, 0]
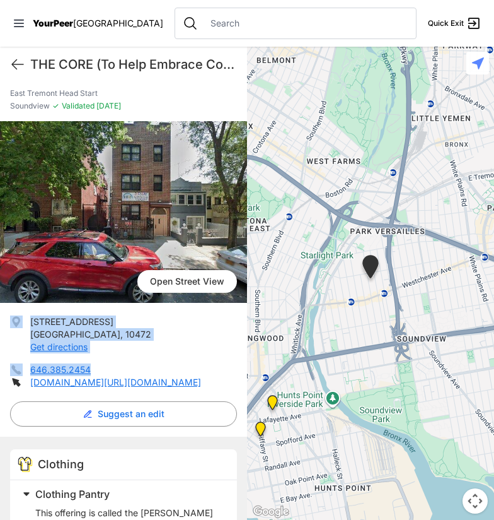
drag, startPoint x: 26, startPoint y: 312, endPoint x: 143, endPoint y: 365, distance: 128.1
click at [143, 365] on div "Open Street View Open Street View 1244 Manor Ave Bronx , 10472 Get directions 6…" at bounding box center [123, 519] width 247 height 796
copy ul "1244 Manor Ave Bronx , 10472 Get directions 646.385.2454"
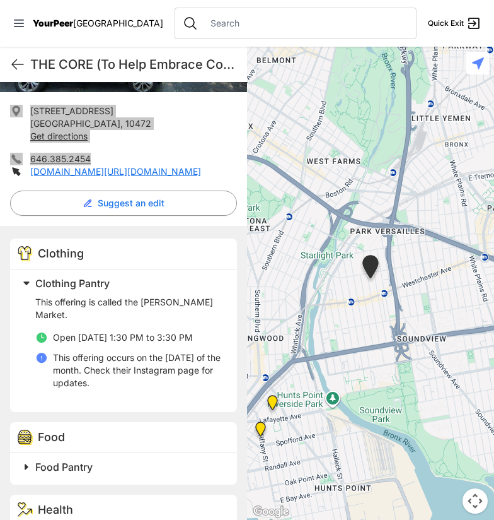
scroll to position [305, 0]
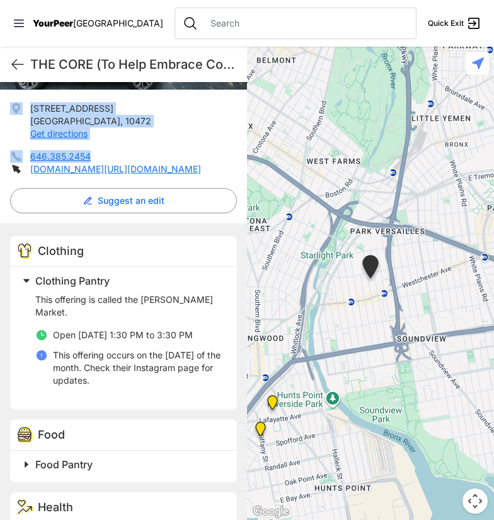
drag, startPoint x: 32, startPoint y: 233, endPoint x: 155, endPoint y: 366, distance: 181.6
click at [155, 366] on div "Clothing Clothing Pantry This offering is called the Fleek Market. Open Friday …" at bounding box center [123, 463] width 247 height 481
copy div "Clothing Clothing Pantry This offering is called the Fleek Market. Open Friday …"
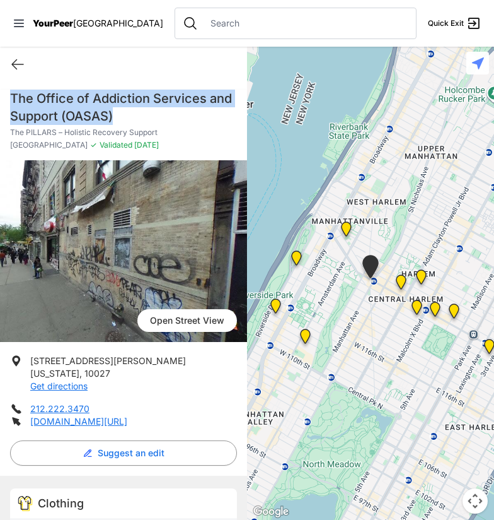
drag, startPoint x: 10, startPoint y: 94, endPoint x: 172, endPoint y: 122, distance: 164.4
click at [172, 122] on h1 "The Office of Addiction Services and Support (OASAS)" at bounding box center [123, 107] width 227 height 35
copy h1 "The Office of Addiction Services and Support (OASAS)"
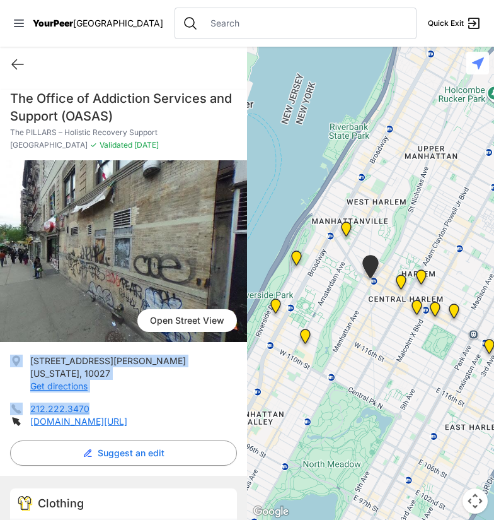
drag, startPoint x: 24, startPoint y: 351, endPoint x: 119, endPoint y: 410, distance: 111.6
copy ul "[STREET_ADDRESS][PERSON_NAME][US_STATE] Get directions 212.222.3470"
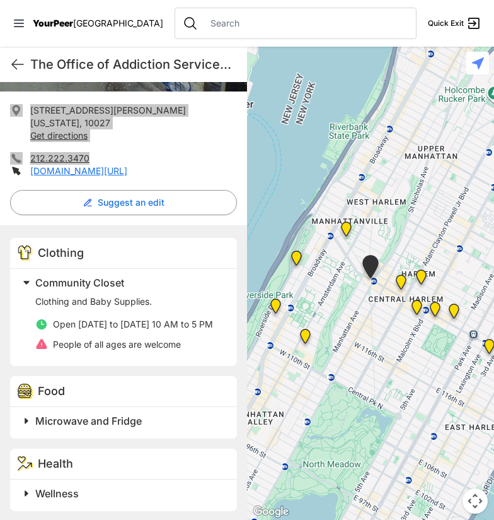
scroll to position [255, 0]
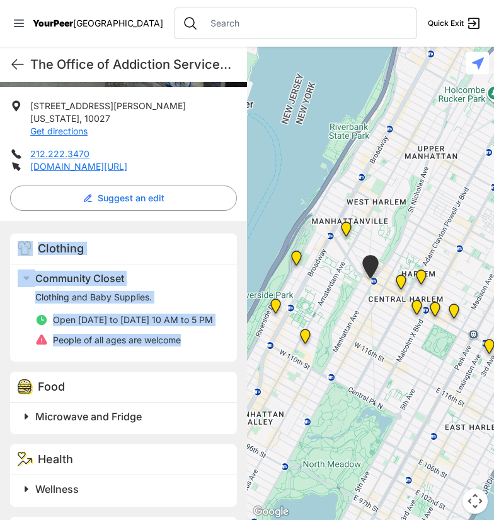
drag, startPoint x: 34, startPoint y: 231, endPoint x: 207, endPoint y: 342, distance: 205.4
click at [207, 342] on div "Clothing Community Closet Clothing and Baby Supplies. Open [DATE] to [DATE] 10 …" at bounding box center [123, 438] width 247 height 435
copy div "Clothing Community Closet Clothing and Baby Supplies. Open [DATE] to [DATE] 10 …"
